Goal: Information Seeking & Learning: Learn about a topic

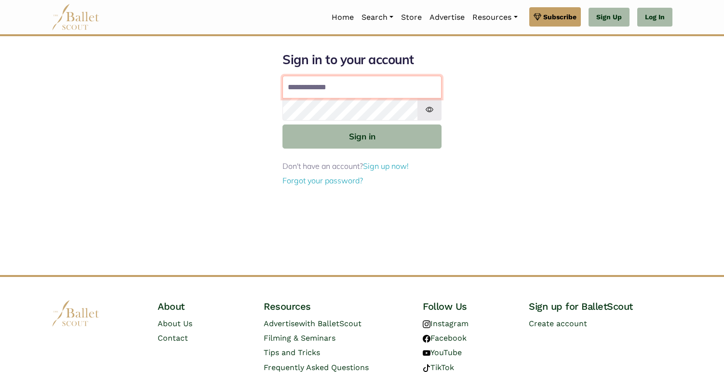
type input "**********"
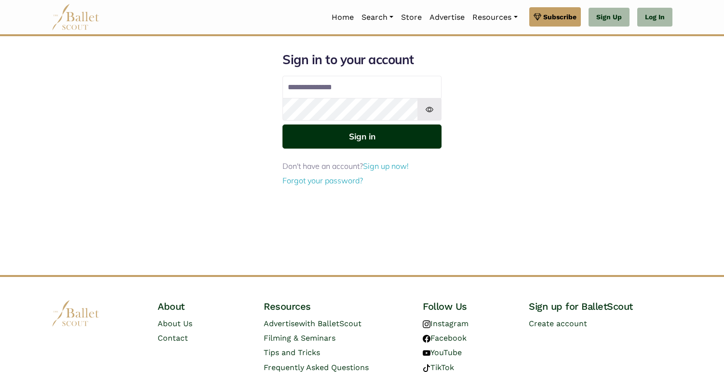
click at [325, 137] on button "Sign in" at bounding box center [361, 136] width 159 height 24
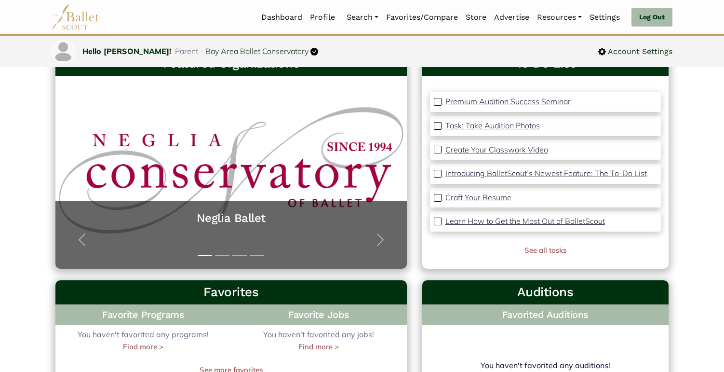
scroll to position [76, 0]
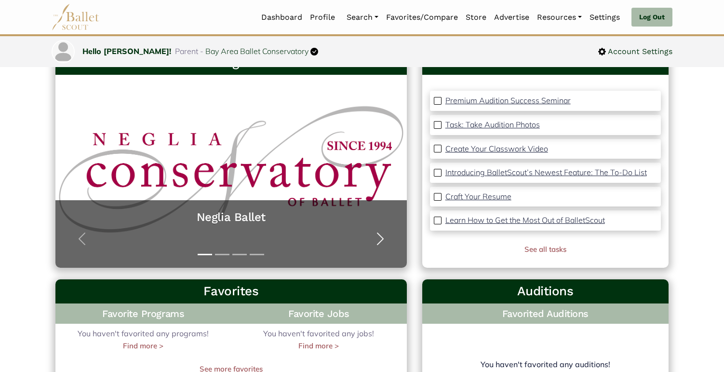
click at [375, 231] on span "button" at bounding box center [379, 238] width 15 height 15
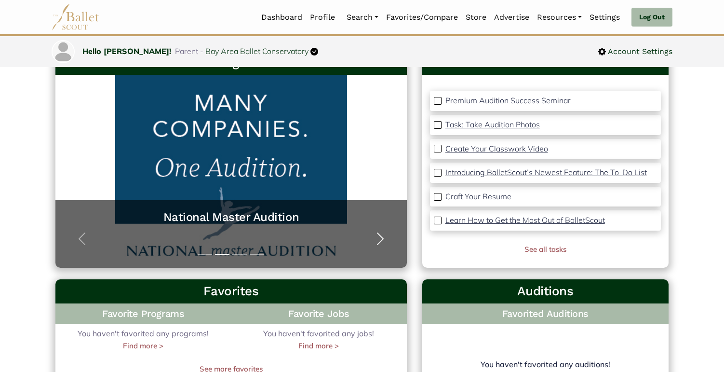
click at [375, 231] on span "button" at bounding box center [379, 238] width 15 height 15
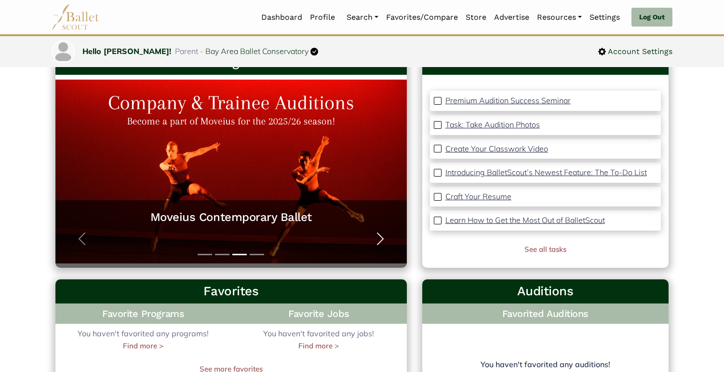
click at [372, 237] on span "button" at bounding box center [379, 238] width 15 height 15
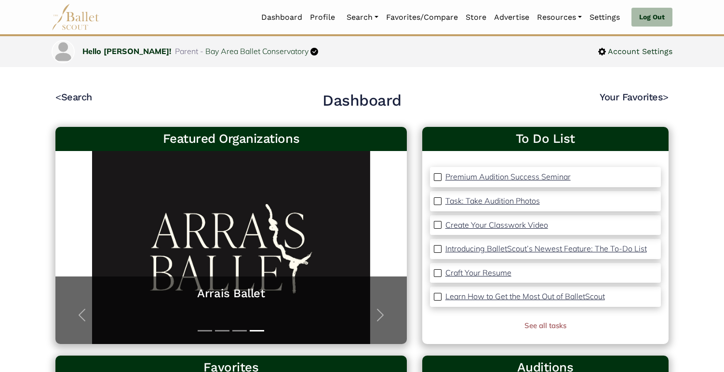
scroll to position [0, 0]
click at [367, 68] on link "Auditions" at bounding box center [389, 69] width 93 height 15
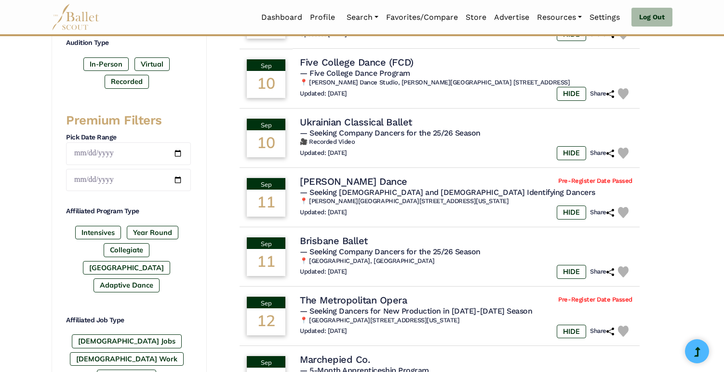
scroll to position [315, 0]
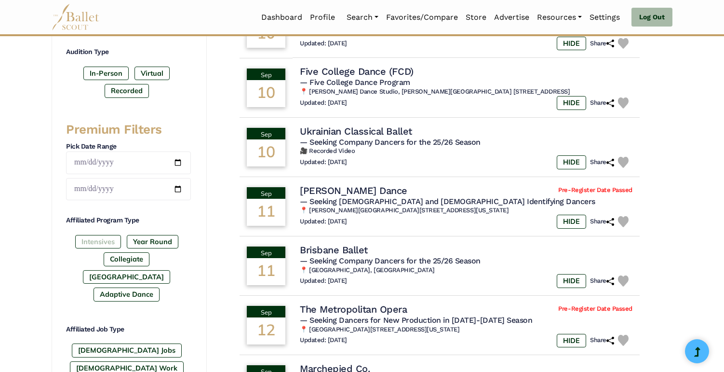
click at [97, 243] on label "Intensives" at bounding box center [98, 241] width 46 height 13
click at [106, 159] on input "date" at bounding box center [128, 162] width 125 height 23
type input "**********"
click at [153, 213] on div "**********" at bounding box center [128, 258] width 125 height 274
click at [116, 189] on input "date" at bounding box center [128, 189] width 125 height 23
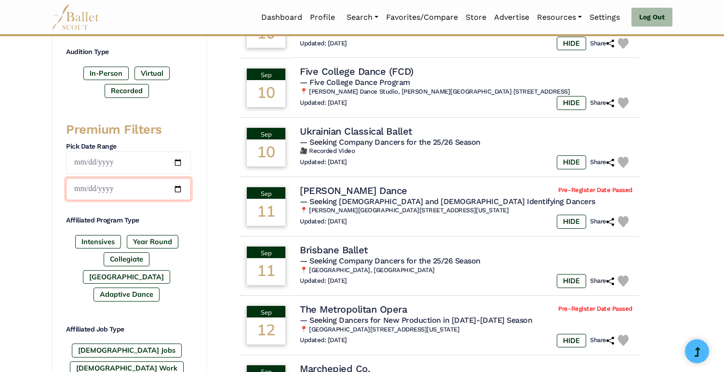
type input "**********"
click at [163, 220] on h4 "Affiliated Program Type" at bounding box center [128, 220] width 125 height 10
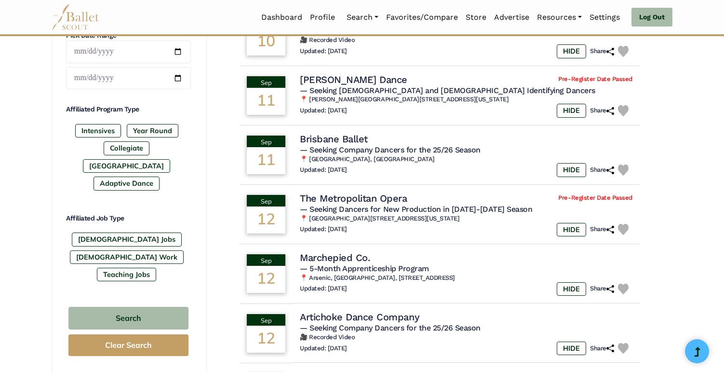
scroll to position [426, 0]
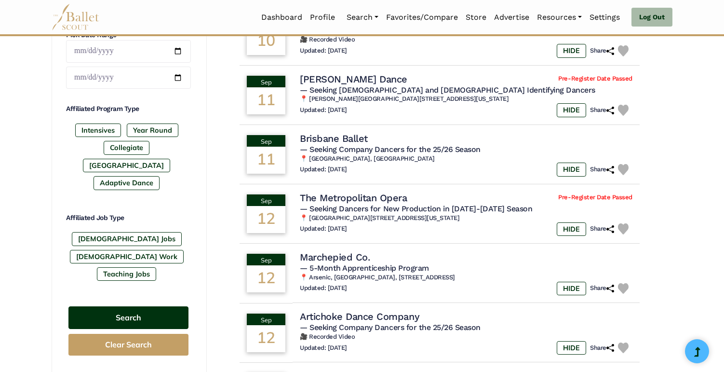
click at [164, 306] on button "Search" at bounding box center [128, 317] width 120 height 23
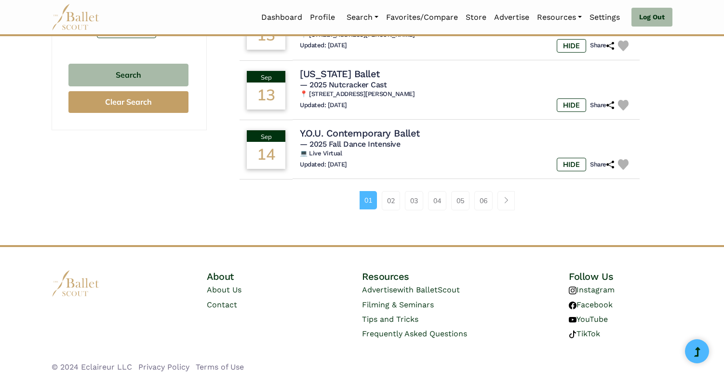
scroll to position [668, 0]
click at [392, 195] on link "02" at bounding box center [391, 200] width 18 height 19
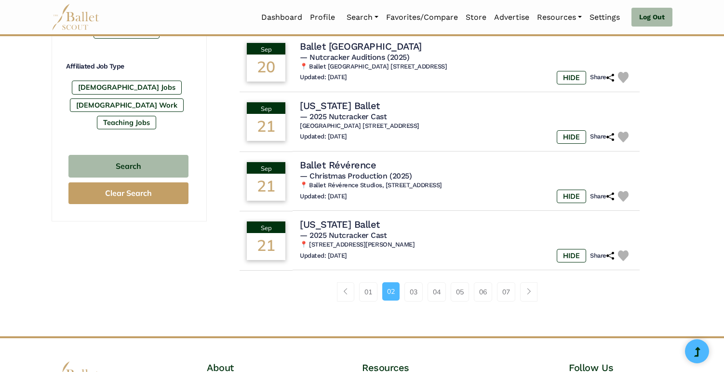
scroll to position [585, 0]
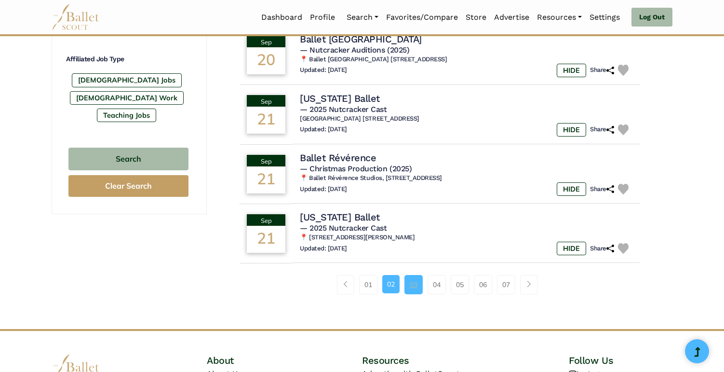
click at [416, 277] on link "03" at bounding box center [413, 284] width 18 height 19
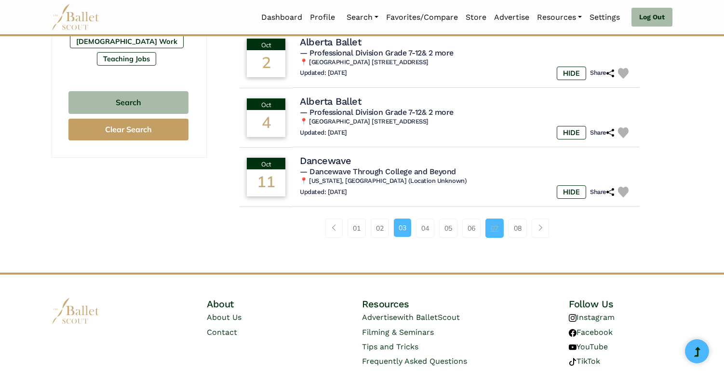
scroll to position [645, 0]
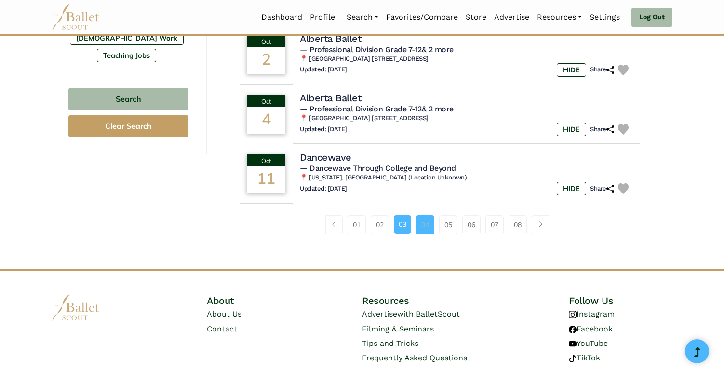
click at [425, 215] on link "04" at bounding box center [425, 224] width 18 height 19
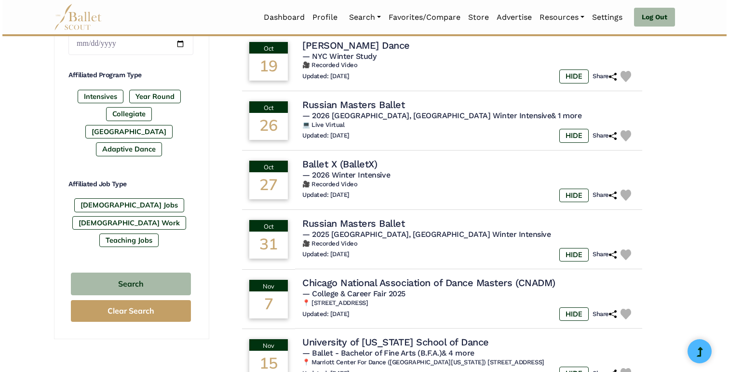
scroll to position [461, 0]
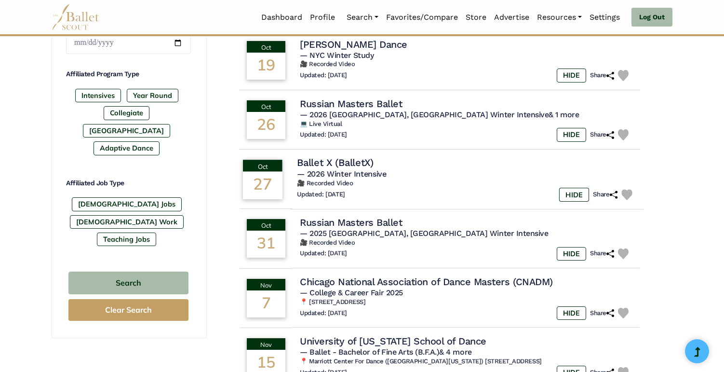
click at [354, 156] on h4 "Ballet X (BalletX)" at bounding box center [335, 162] width 76 height 13
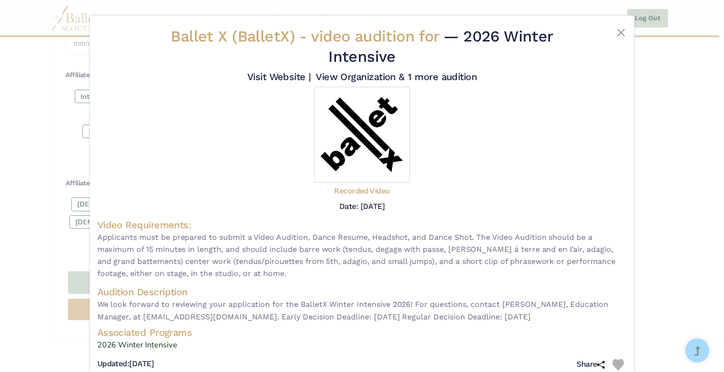
scroll to position [0, 0]
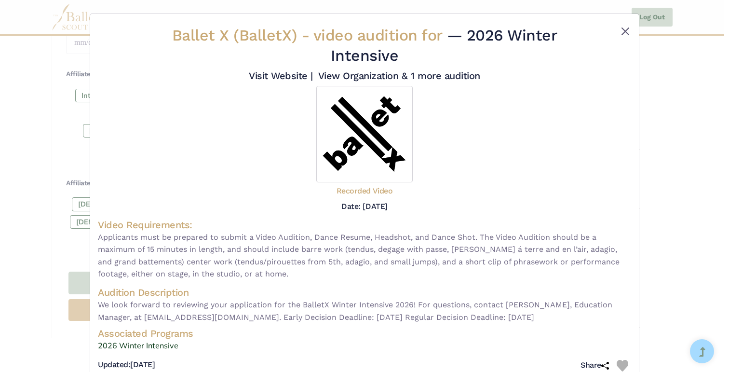
click at [623, 26] on button "Close" at bounding box center [625, 32] width 12 height 12
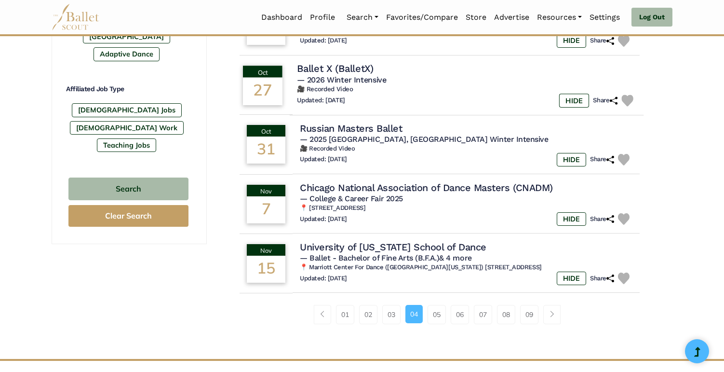
scroll to position [558, 0]
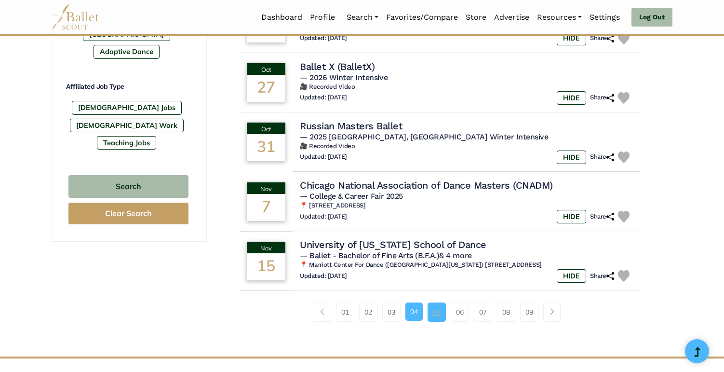
click at [434, 305] on link "05" at bounding box center [436, 311] width 18 height 19
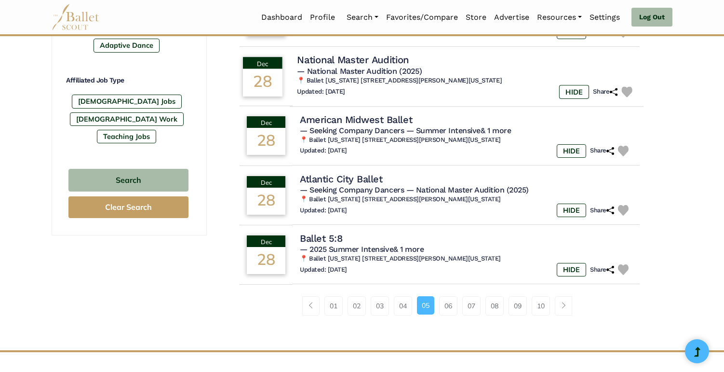
scroll to position [566, 0]
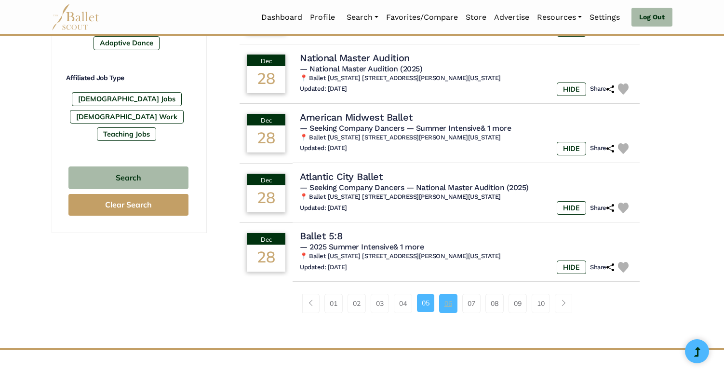
click at [449, 297] on link "06" at bounding box center [448, 302] width 18 height 19
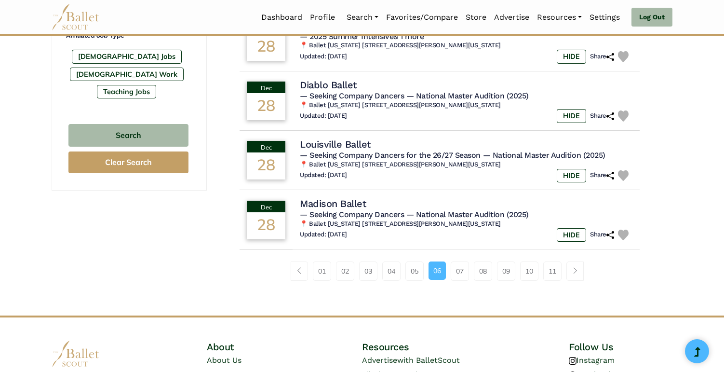
scroll to position [609, 0]
click at [458, 261] on link "07" at bounding box center [460, 270] width 18 height 19
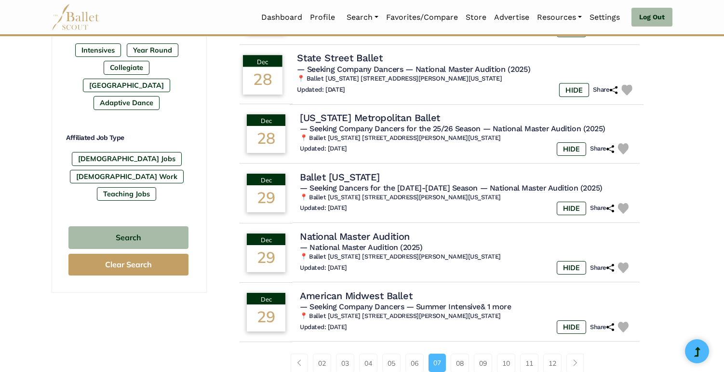
scroll to position [508, 0]
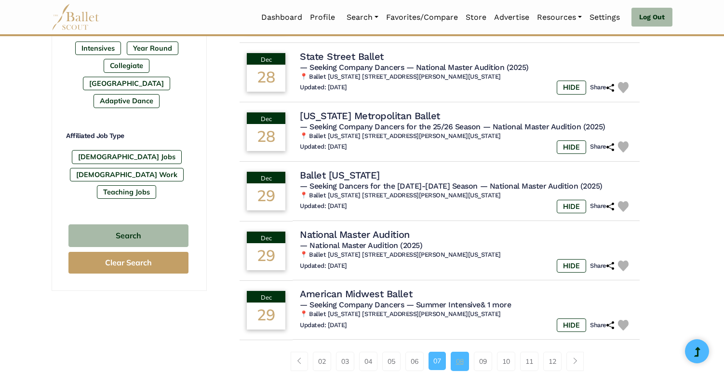
click at [463, 357] on link "08" at bounding box center [460, 360] width 18 height 19
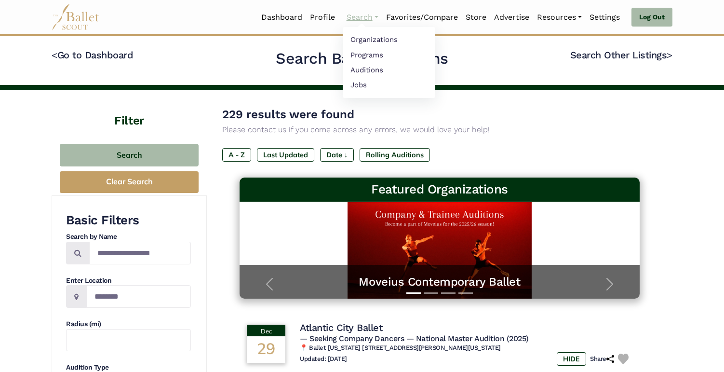
click at [349, 14] on link "Search" at bounding box center [363, 17] width 40 height 20
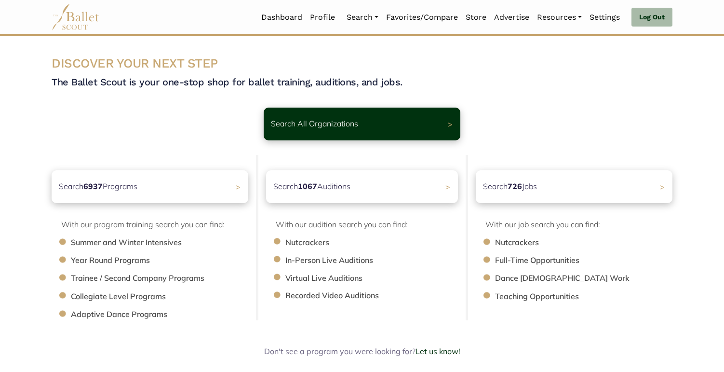
click at [138, 241] on li "Summer and Winter Intensives" at bounding box center [164, 242] width 187 height 13
click at [220, 184] on div "Search 6937 Programs >" at bounding box center [150, 186] width 206 height 34
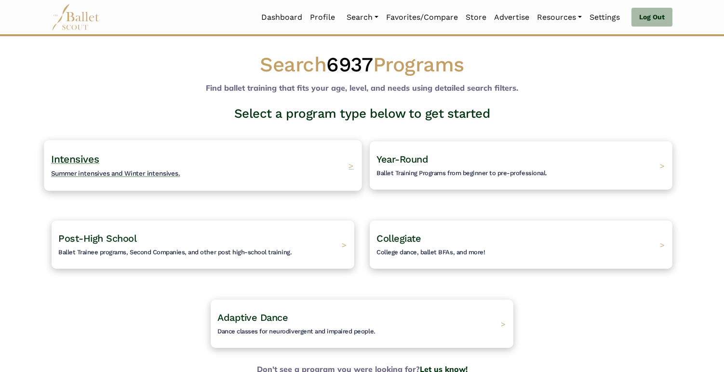
click at [154, 156] on h4 "Intensives Summer intensives and Winter intensives." at bounding box center [115, 165] width 129 height 27
click at [155, 170] on span "Summer intensives and Winter intensives." at bounding box center [115, 173] width 129 height 8
click at [347, 165] on div "Intensives Summer intensives and Winter intensives. >" at bounding box center [203, 165] width 318 height 51
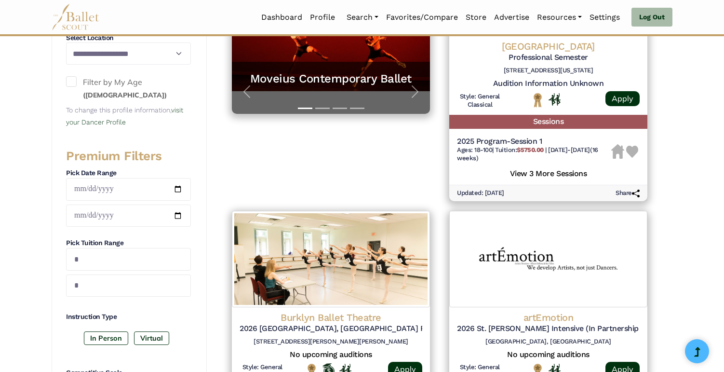
scroll to position [270, 0]
click at [117, 213] on input "date" at bounding box center [128, 215] width 125 height 23
type input "**********"
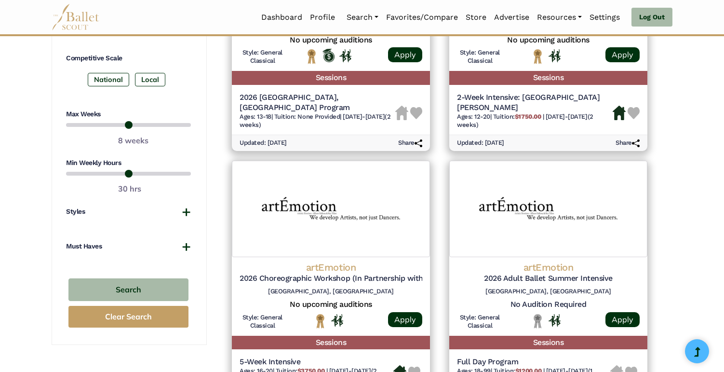
scroll to position [597, 0]
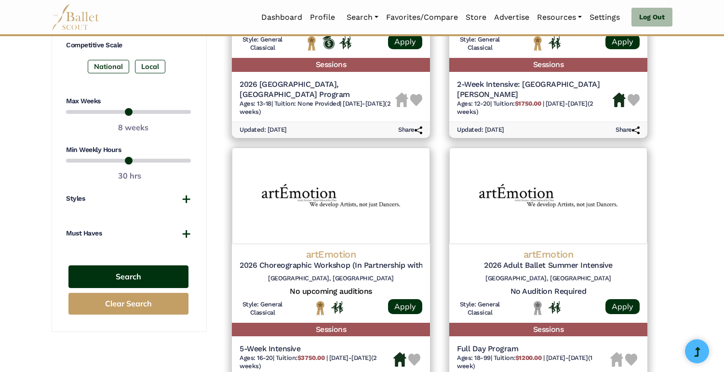
click at [166, 269] on button "Search" at bounding box center [128, 276] width 120 height 23
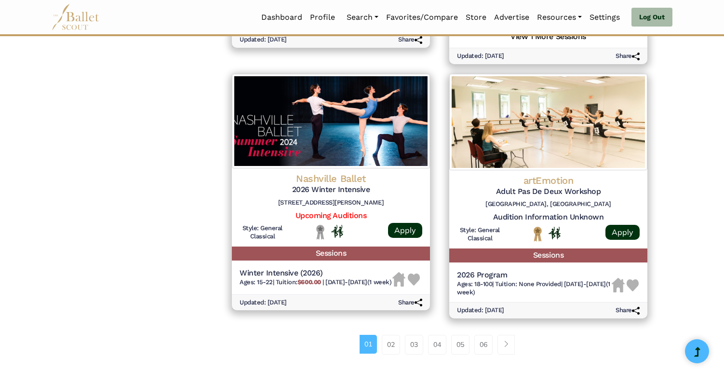
scroll to position [1235, 0]
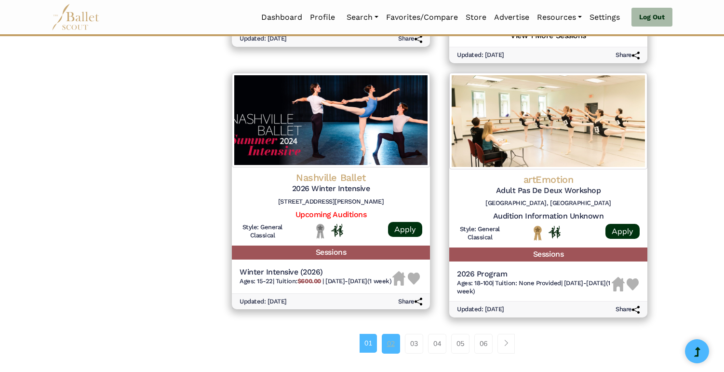
click at [397, 333] on link "02" at bounding box center [391, 342] width 18 height 19
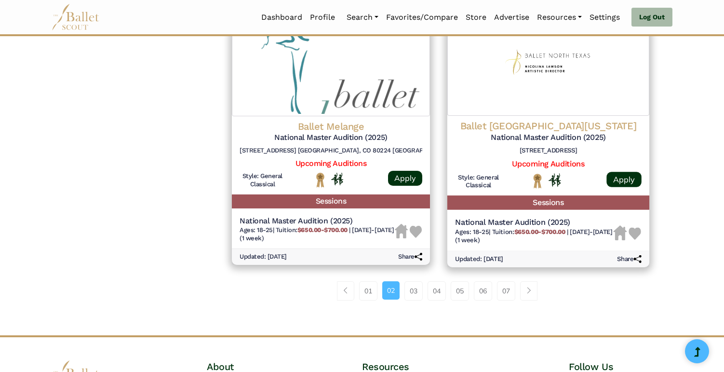
scroll to position [1219, 0]
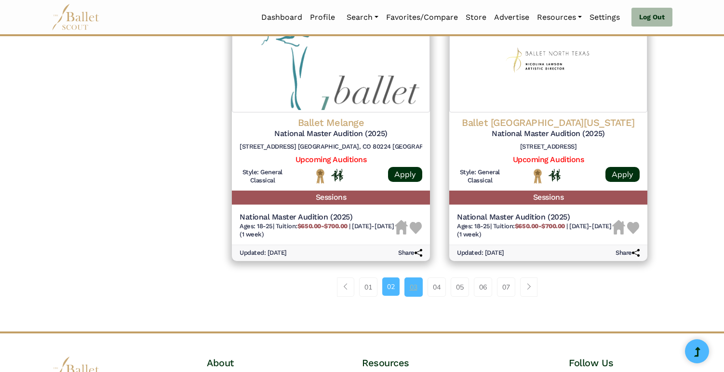
click at [412, 277] on link "03" at bounding box center [413, 286] width 18 height 19
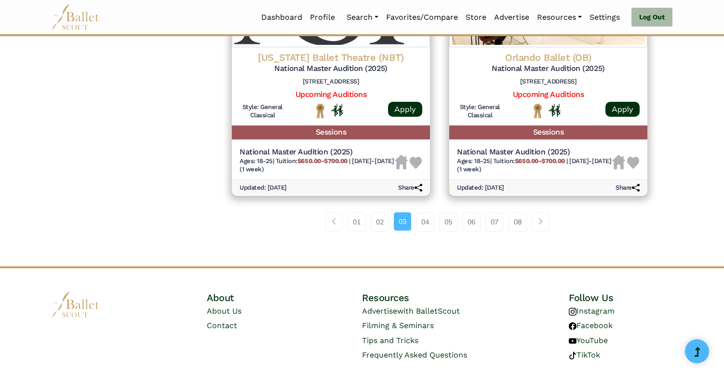
scroll to position [1285, 0]
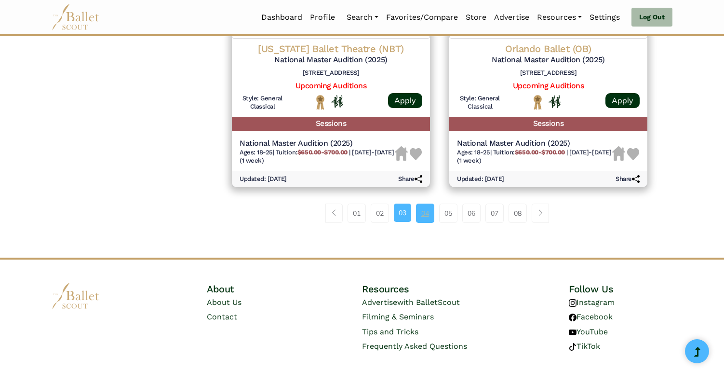
click at [425, 203] on link "04" at bounding box center [425, 212] width 18 height 19
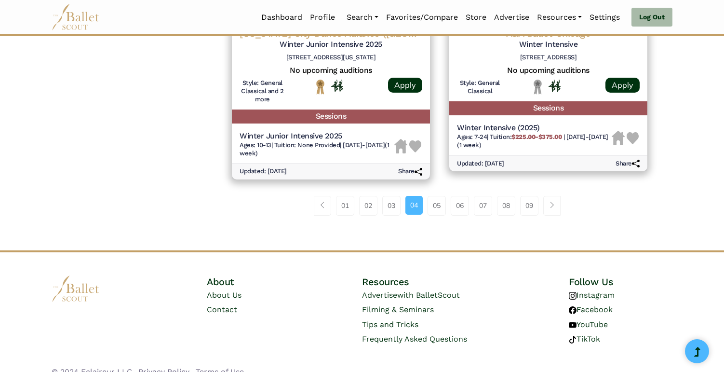
scroll to position [1315, 0]
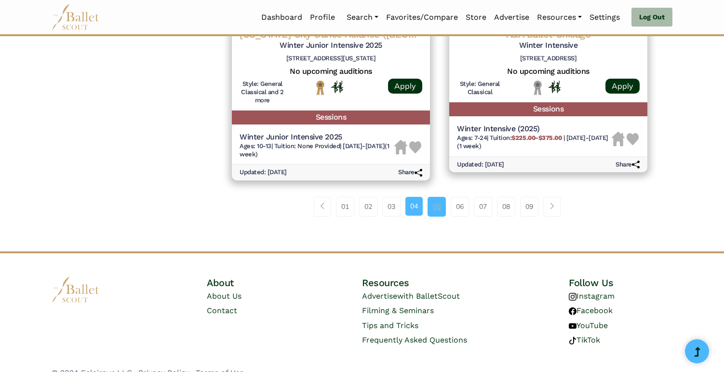
click at [442, 197] on link "05" at bounding box center [436, 206] width 18 height 19
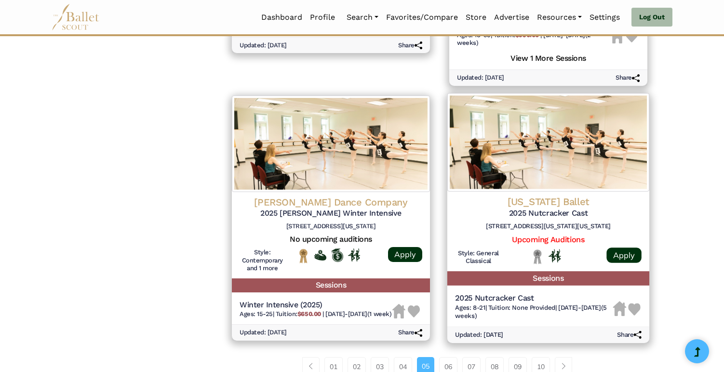
scroll to position [1205, 0]
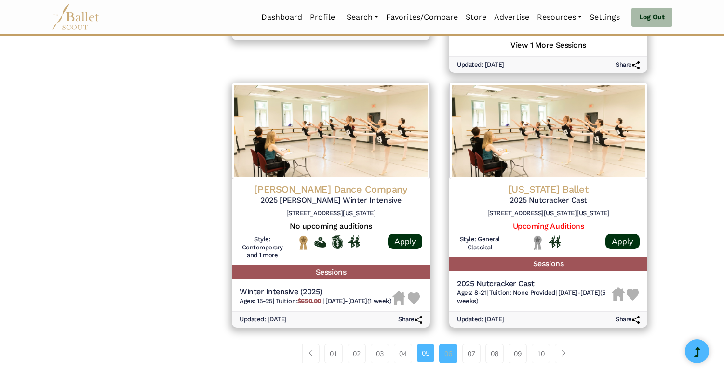
click at [444, 345] on link "06" at bounding box center [448, 353] width 18 height 19
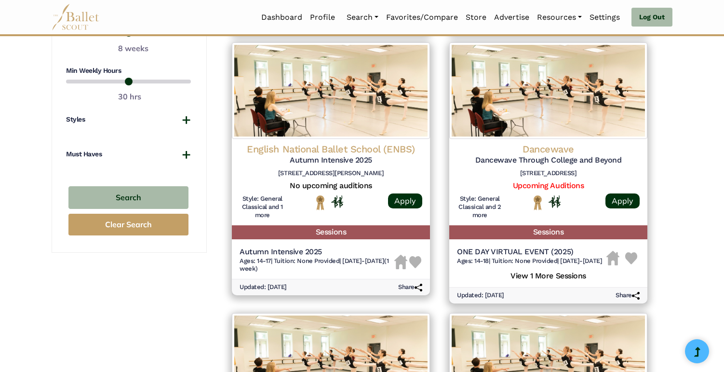
scroll to position [677, 0]
